Goal: Task Accomplishment & Management: Manage account settings

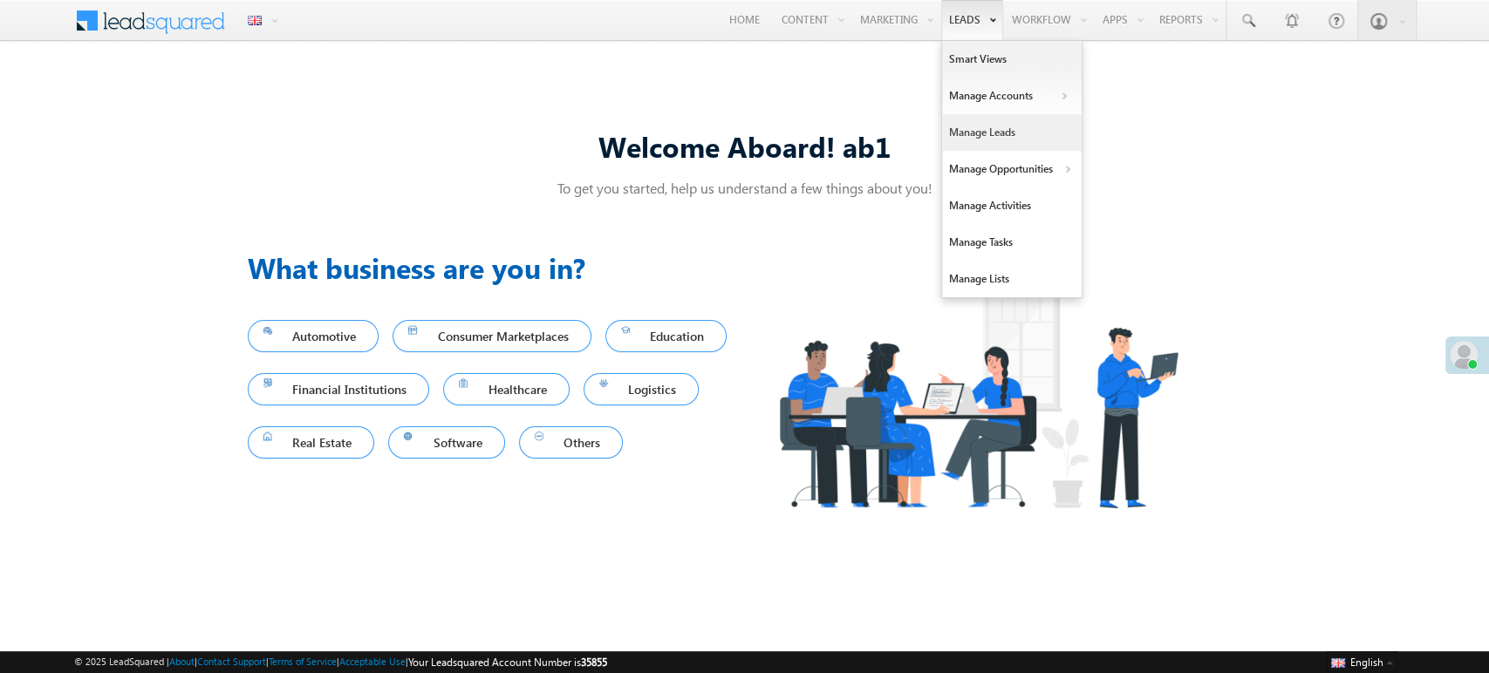
click at [994, 136] on link "Manage Leads" at bounding box center [1012, 132] width 140 height 37
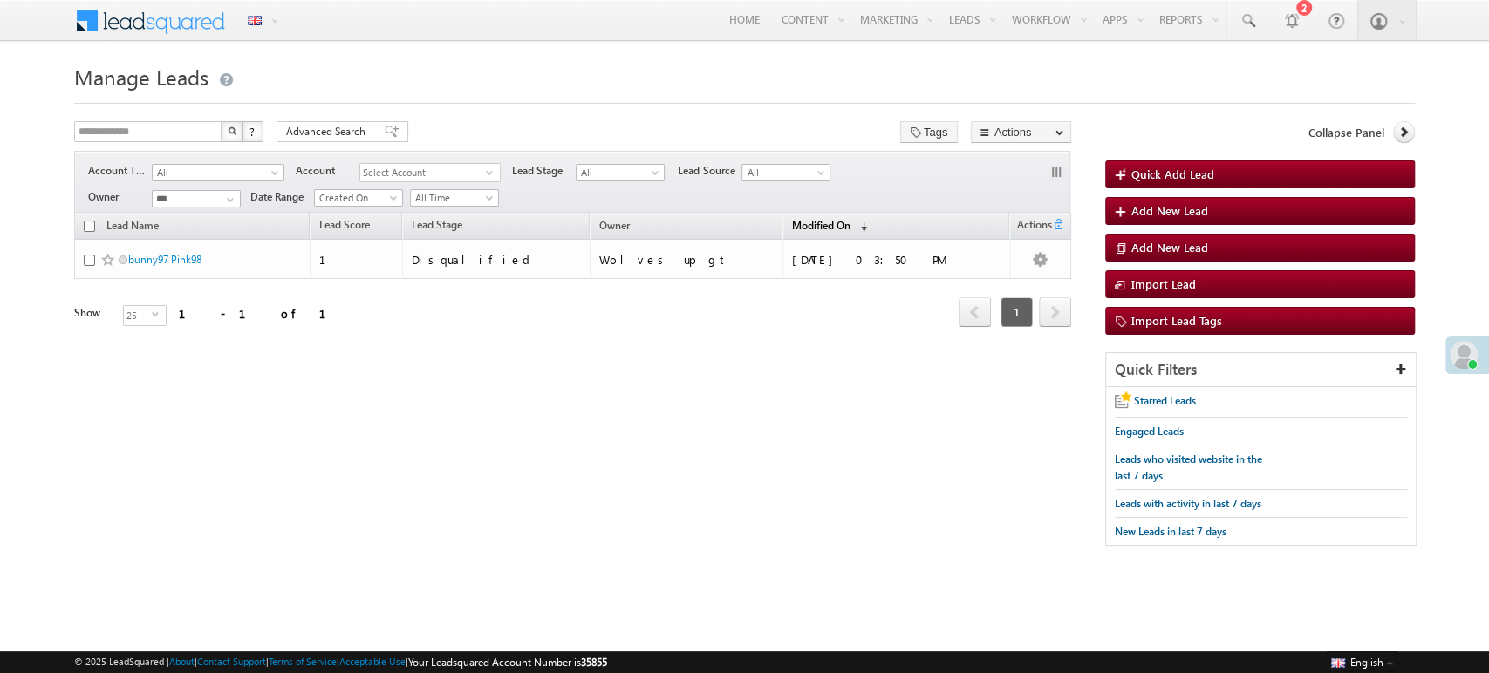
click at [832, 229] on link "Modified On (sorted descending)" at bounding box center [829, 226] width 92 height 23
click at [832, 229] on link "Modified On (sorted descending)" at bounding box center [821, 226] width 76 height 23
click at [853, 220] on span "(sorted ascending)" at bounding box center [860, 227] width 14 height 14
click at [853, 228] on span "(sorted descending)" at bounding box center [860, 227] width 14 height 14
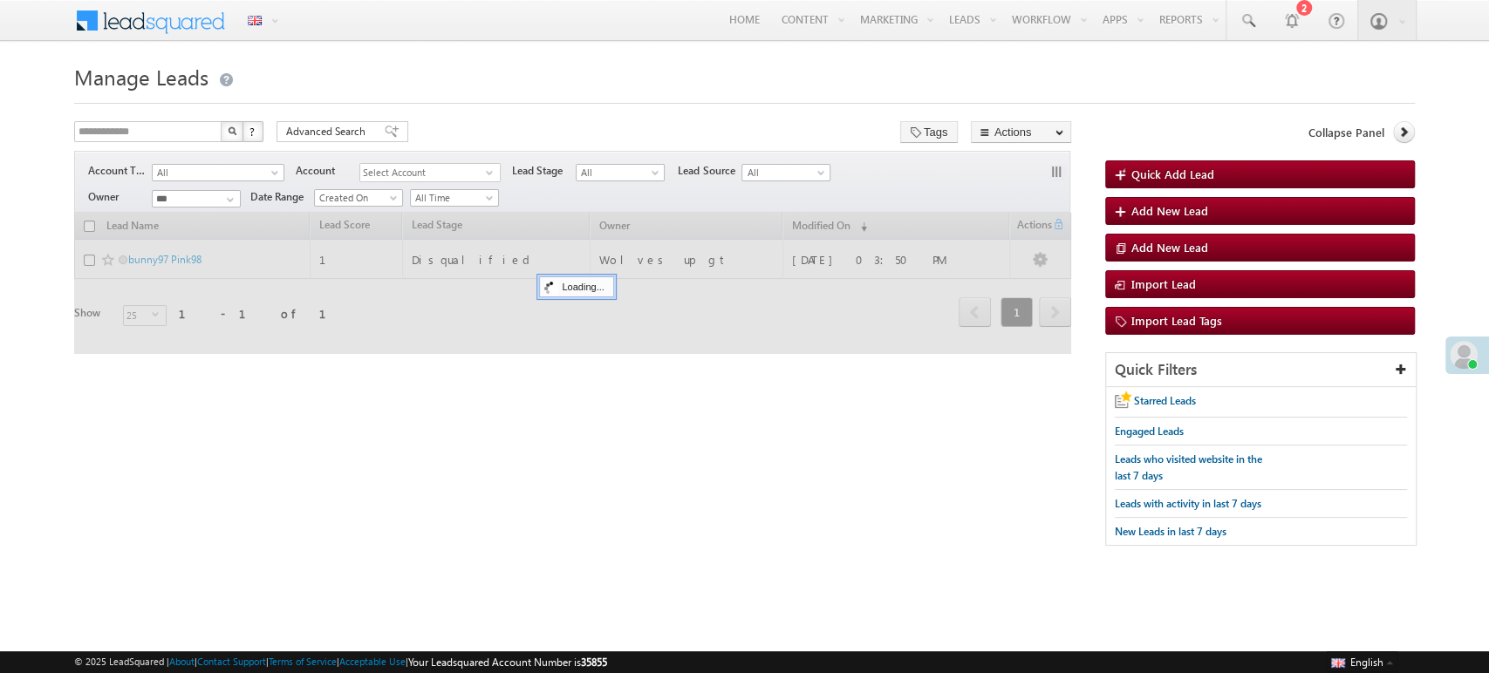
click at [841, 229] on div at bounding box center [572, 283] width 996 height 141
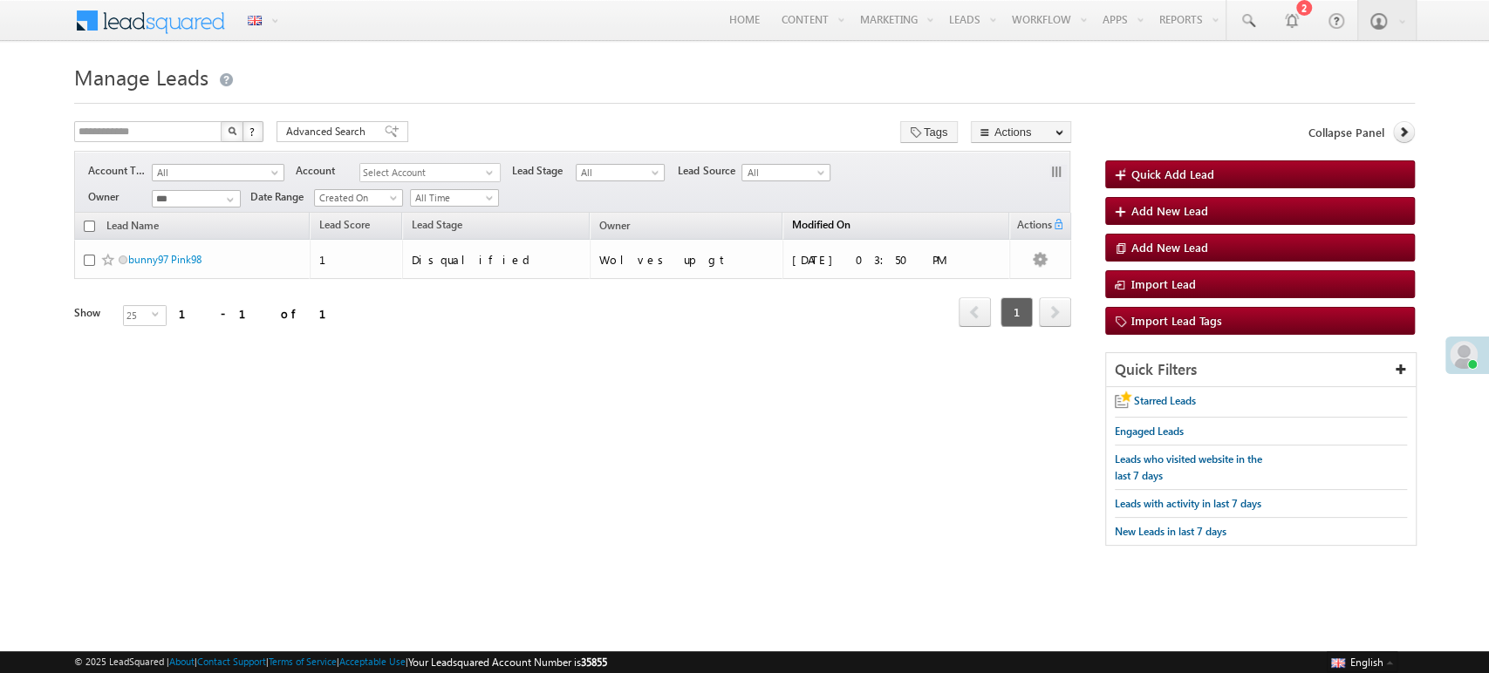
click at [795, 221] on span "Modified On" at bounding box center [821, 224] width 58 height 13
click at [795, 221] on span "Modified On" at bounding box center [821, 225] width 58 height 13
click at [853, 224] on span "(sorted descending)" at bounding box center [860, 227] width 14 height 14
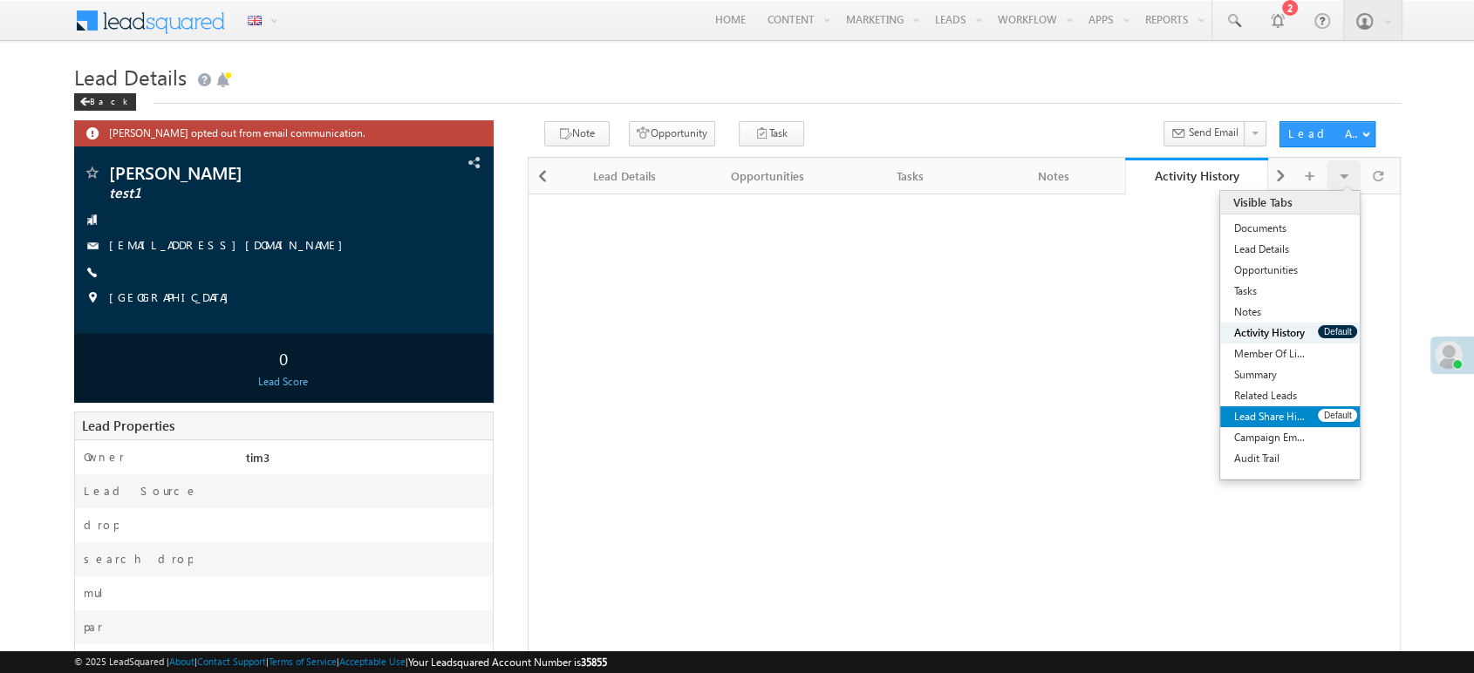
click at [1277, 416] on link "Lead Share History" at bounding box center [1269, 416] width 98 height 21
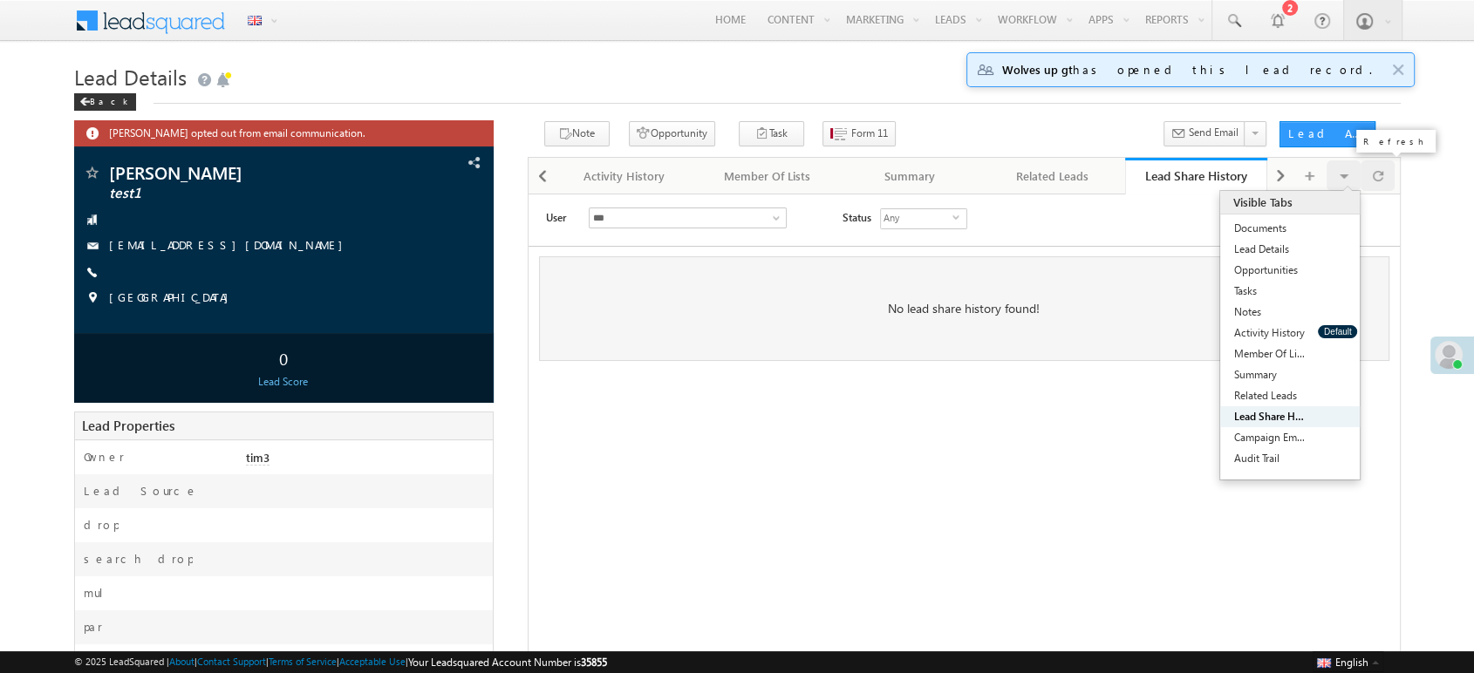
click at [1385, 177] on div at bounding box center [1378, 175] width 34 height 31
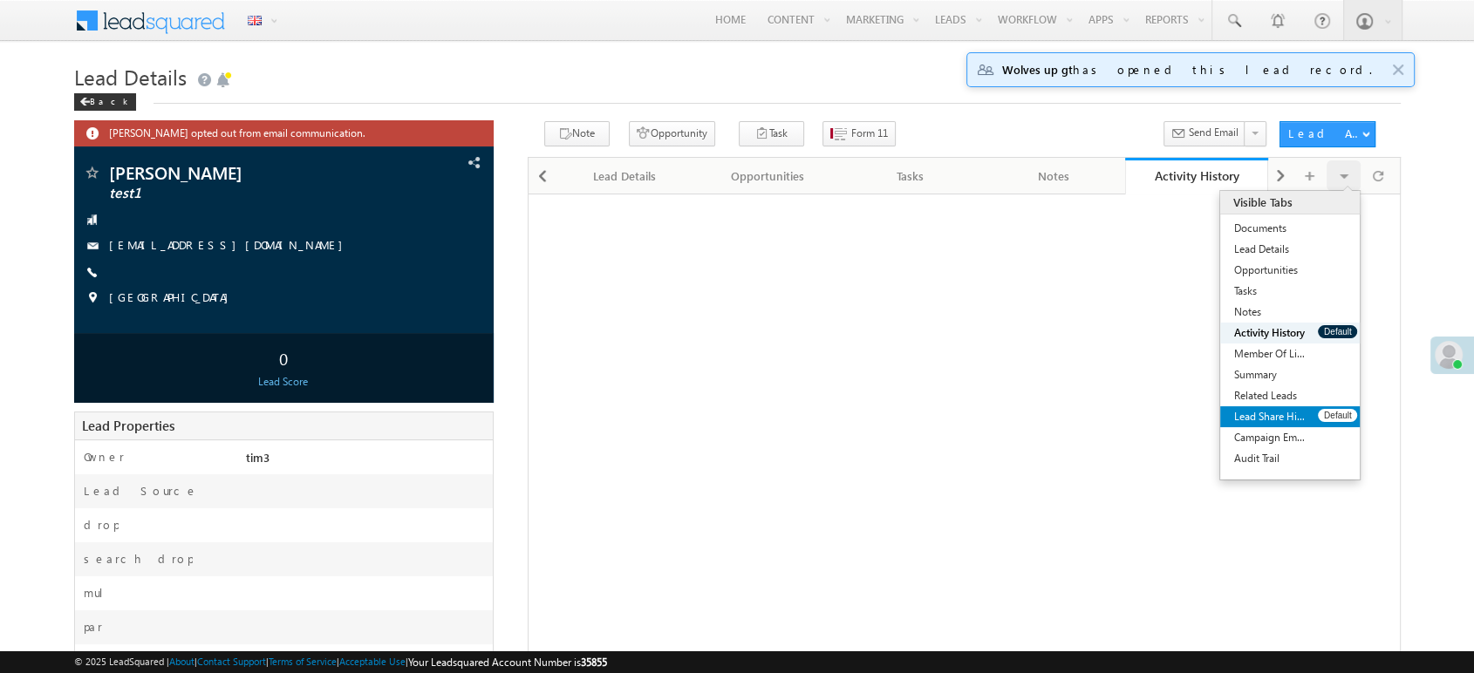
click at [1301, 413] on link "Lead Share History" at bounding box center [1269, 416] width 98 height 21
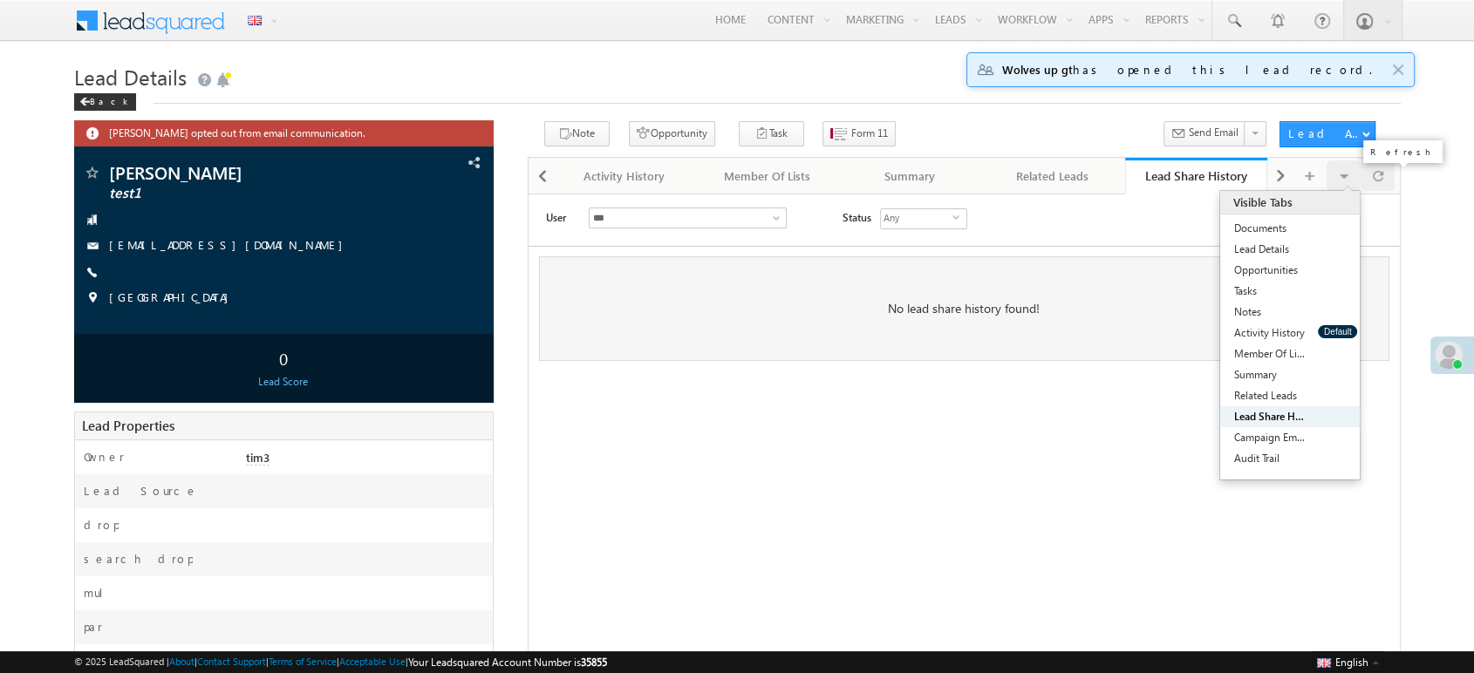
click at [1387, 178] on div at bounding box center [1378, 175] width 34 height 31
click at [1368, 183] on div at bounding box center [1378, 175] width 34 height 31
click at [1379, 177] on span at bounding box center [1378, 175] width 10 height 31
click at [1368, 180] on div at bounding box center [1378, 175] width 34 height 31
click at [1367, 180] on div at bounding box center [1378, 175] width 34 height 31
